Goal: Task Accomplishment & Management: Manage account settings

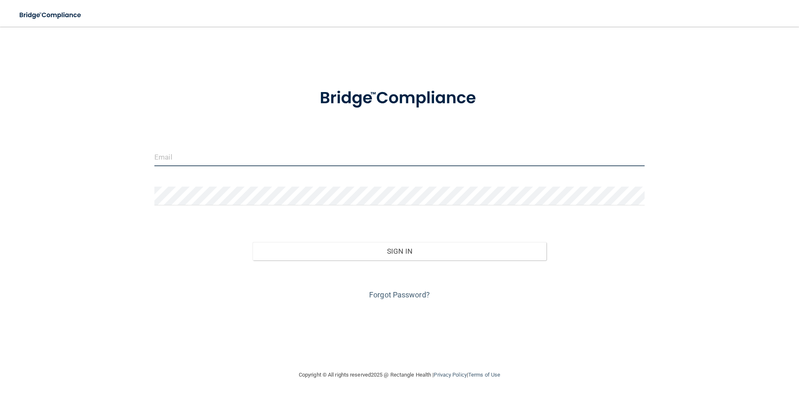
click at [426, 152] on input "email" at bounding box center [399, 156] width 491 height 19
type input "[PERSON_NAME][EMAIL_ADDRESS][DOMAIN_NAME]"
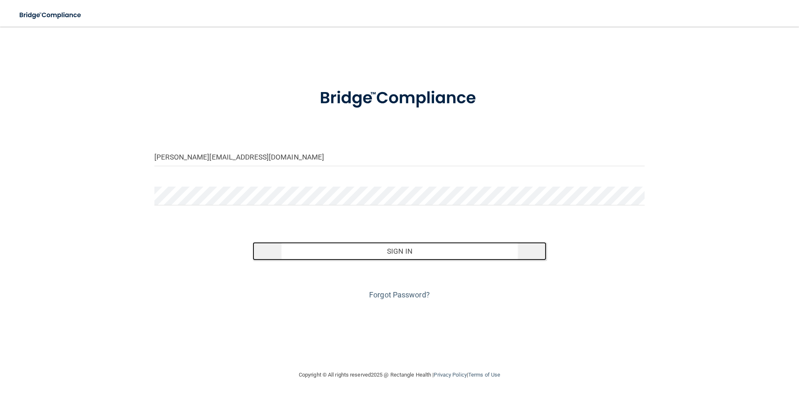
click at [390, 248] on button "Sign In" at bounding box center [400, 251] width 294 height 18
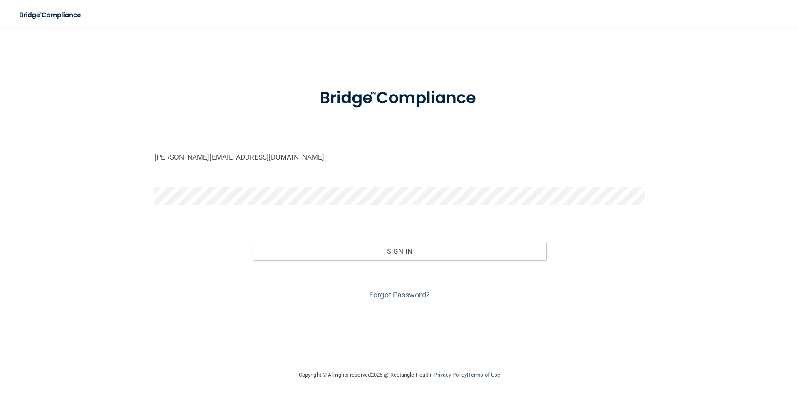
click at [253, 242] on button "Sign In" at bounding box center [400, 251] width 294 height 18
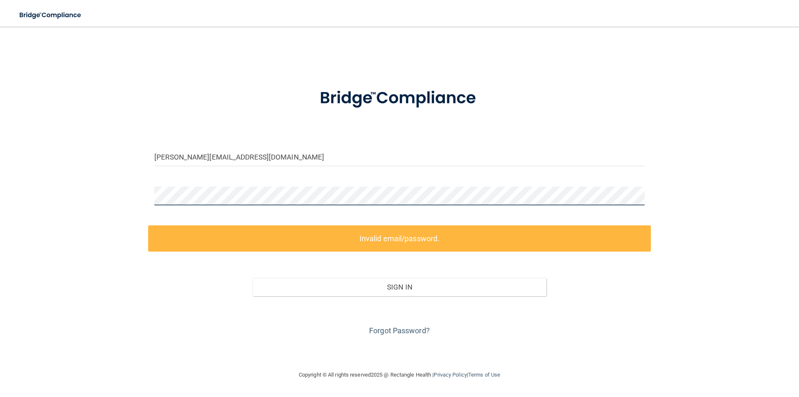
click at [117, 199] on div "[PERSON_NAME][EMAIL_ADDRESS][DOMAIN_NAME] Invalid email/password. You don't hav…" at bounding box center [400, 198] width 766 height 326
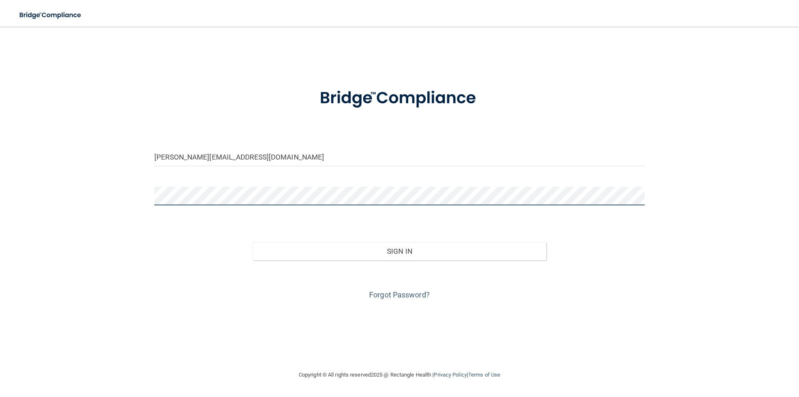
click at [253, 242] on button "Sign In" at bounding box center [400, 251] width 294 height 18
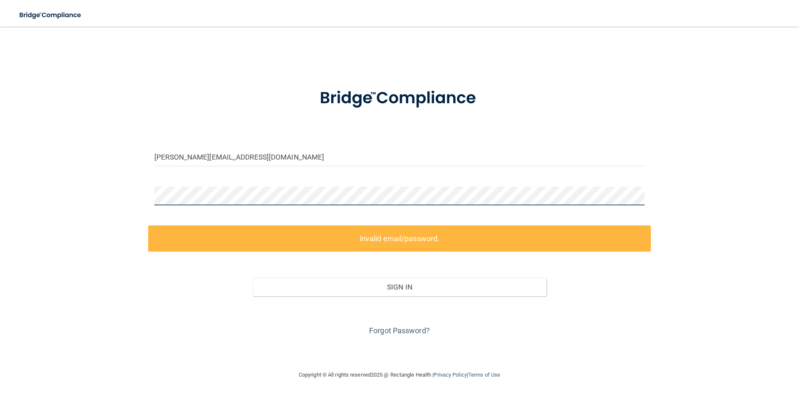
click at [118, 193] on div "[PERSON_NAME][EMAIL_ADDRESS][DOMAIN_NAME] Invalid email/password. You don't hav…" at bounding box center [400, 198] width 766 height 326
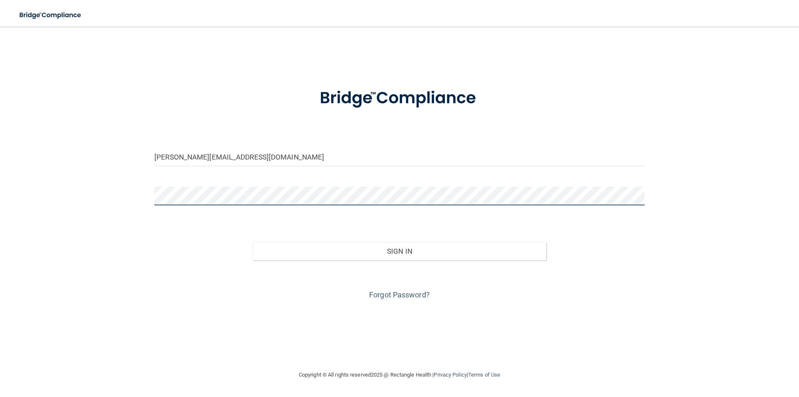
click at [253, 242] on button "Sign In" at bounding box center [400, 251] width 294 height 18
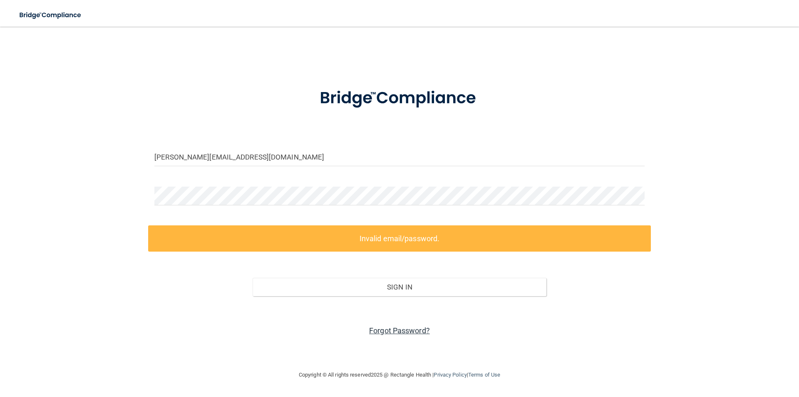
click at [393, 328] on link "Forgot Password?" at bounding box center [399, 330] width 61 height 9
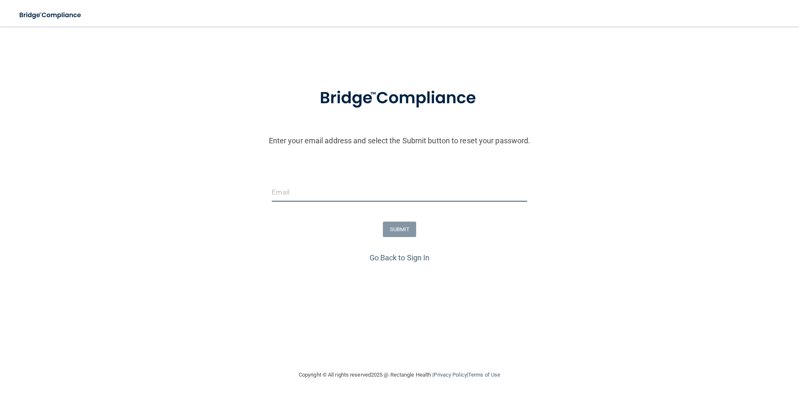
click at [329, 189] on input "email" at bounding box center [399, 192] width 255 height 19
type input "[PERSON_NAME][EMAIL_ADDRESS][DOMAIN_NAME]"
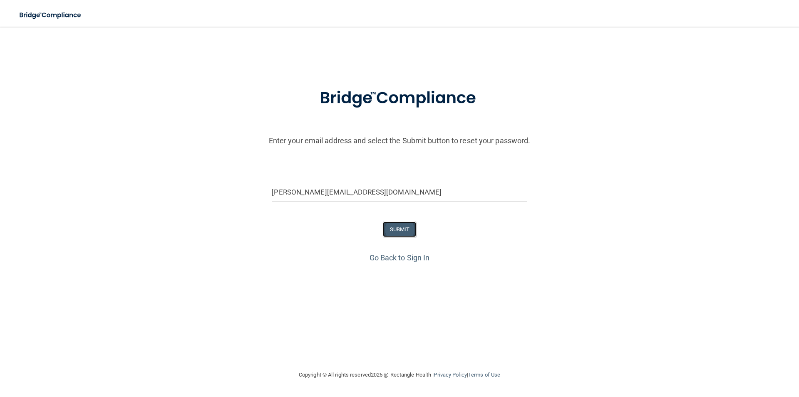
click at [391, 229] on button "SUBMIT" at bounding box center [400, 229] width 34 height 15
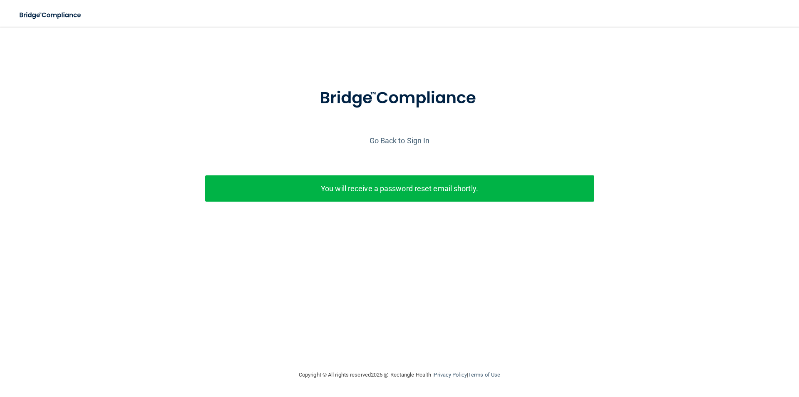
click at [605, 326] on div "Enter your email address and select the Submit button to reset your password. […" at bounding box center [400, 198] width 766 height 326
drag, startPoint x: 715, startPoint y: 157, endPoint x: 698, endPoint y: 155, distance: 17.2
click at [715, 157] on div "Enter your email address and select the Submit button to reset your password. […" at bounding box center [399, 158] width 791 height 162
click at [423, 187] on p "You will receive a password reset email shortly." at bounding box center [400, 189] width 377 height 14
click at [418, 142] on link "Go Back to Sign In" at bounding box center [400, 140] width 60 height 9
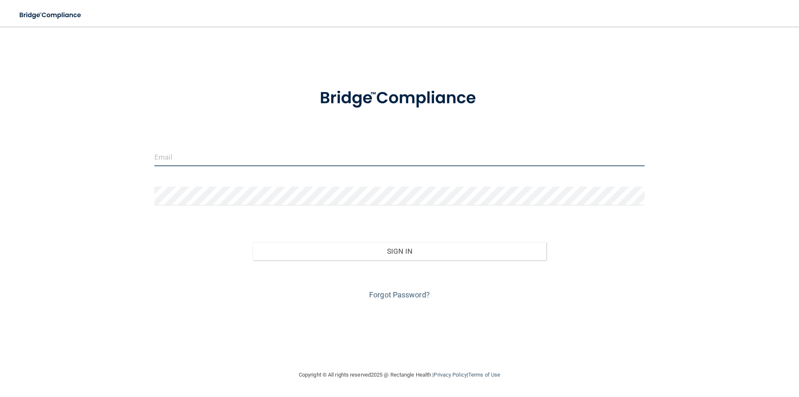
click at [437, 155] on input "email" at bounding box center [399, 156] width 491 height 19
type input "[PERSON_NAME][EMAIL_ADDRESS][DOMAIN_NAME]"
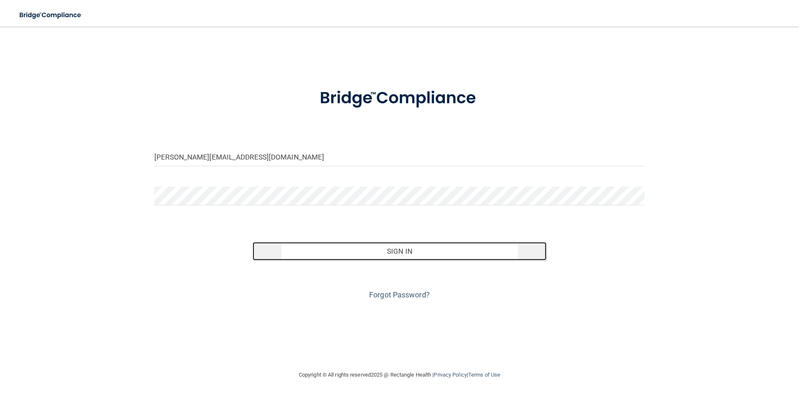
click at [525, 246] on button "Sign In" at bounding box center [400, 251] width 294 height 18
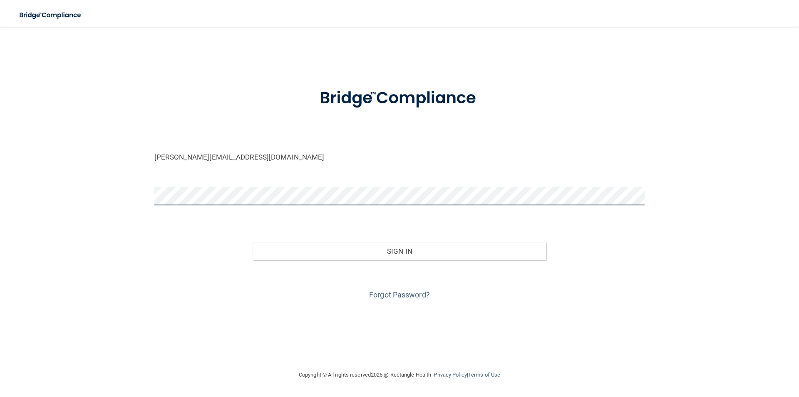
click at [253, 242] on button "Sign In" at bounding box center [400, 251] width 294 height 18
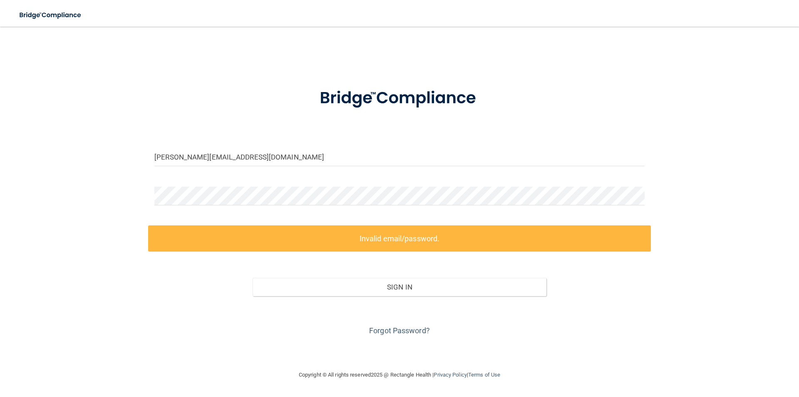
drag, startPoint x: 707, startPoint y: 274, endPoint x: 678, endPoint y: 229, distance: 53.2
click at [707, 274] on div "[PERSON_NAME][EMAIL_ADDRESS][DOMAIN_NAME] Invalid email/password. You don't hav…" at bounding box center [400, 198] width 766 height 326
